Goal: Task Accomplishment & Management: Manage account settings

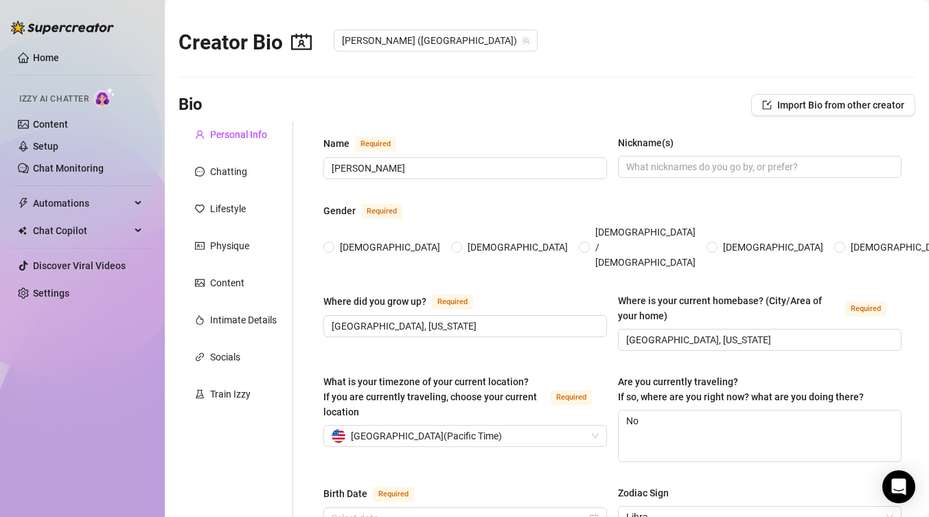
radio input "true"
type input "[DATE]"
click at [42, 146] on link "Setup" at bounding box center [45, 146] width 25 height 11
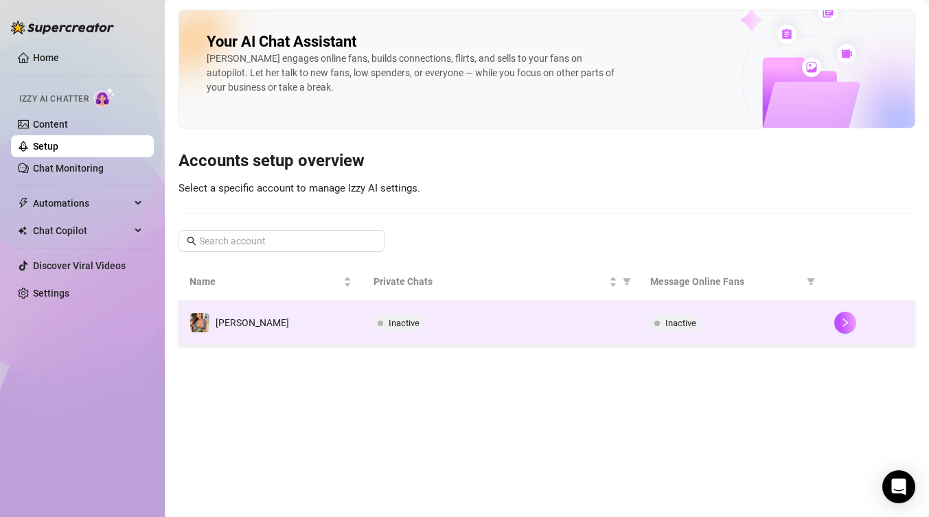
click at [442, 325] on div "Inactive" at bounding box center [501, 323] width 254 height 16
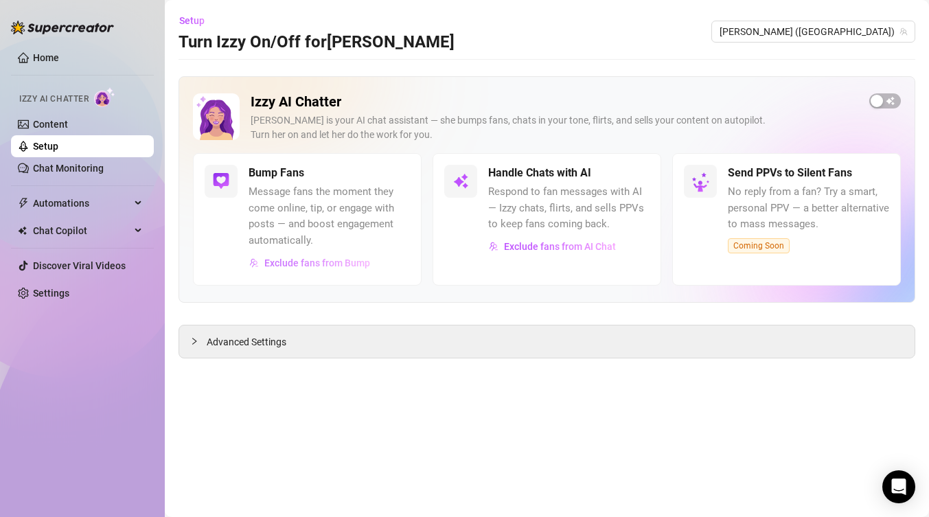
click at [300, 264] on span "Exclude fans from Bump" at bounding box center [317, 263] width 106 height 11
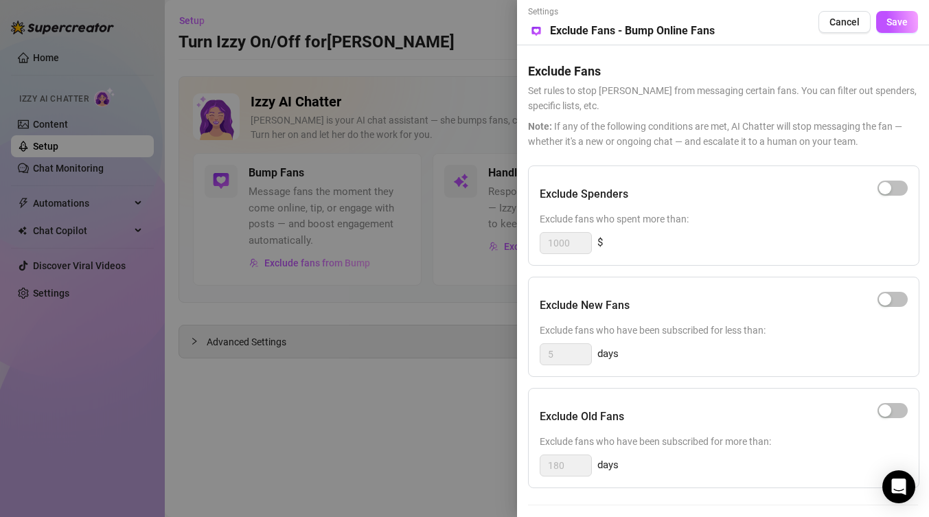
click at [288, 225] on div at bounding box center [464, 258] width 929 height 517
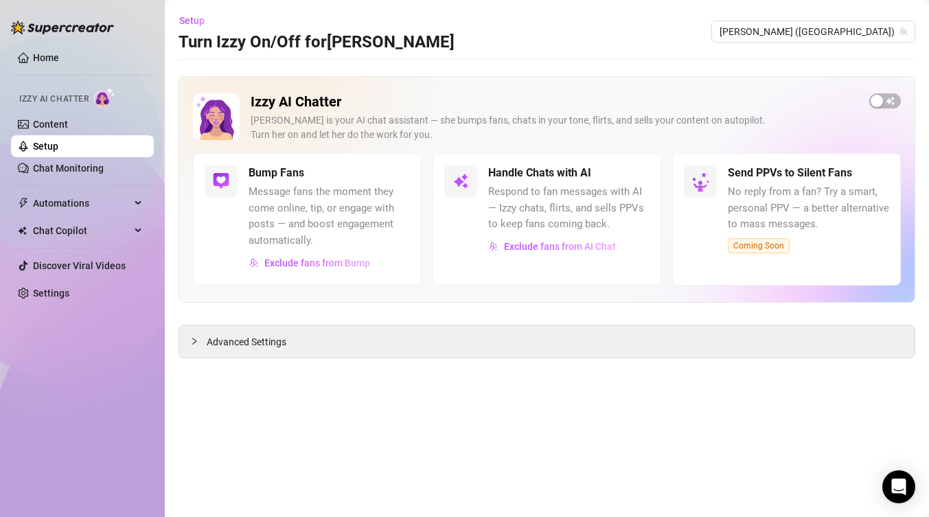
click at [308, 216] on span "Message fans the moment they come online, tip, or engage with posts — and boost…" at bounding box center [329, 216] width 161 height 65
click at [208, 344] on span "Advanced Settings" at bounding box center [247, 341] width 80 height 15
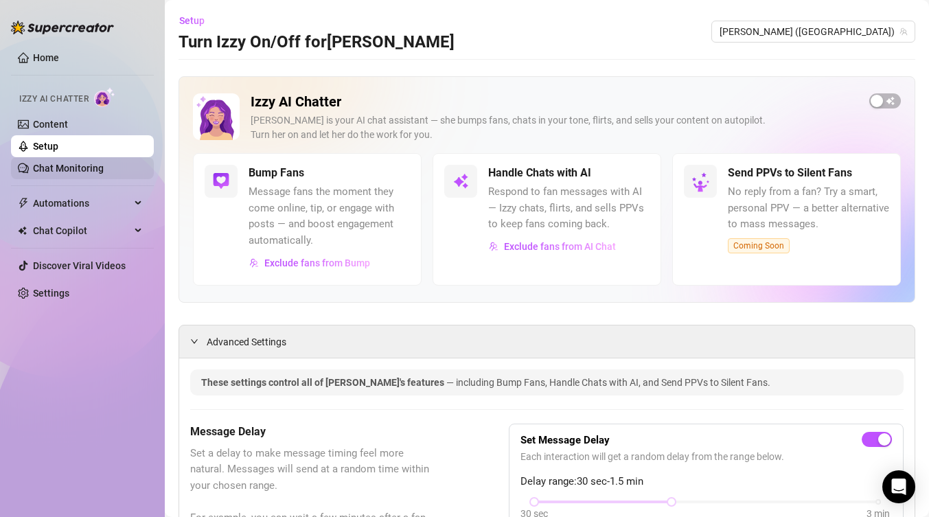
click at [65, 172] on link "Chat Monitoring" at bounding box center [68, 168] width 71 height 11
